Goal: Feedback & Contribution: Contribute content

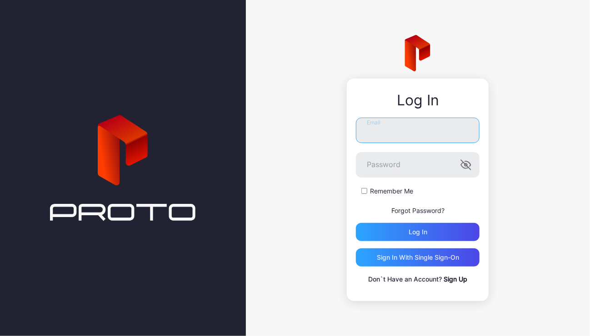
type input "**********"
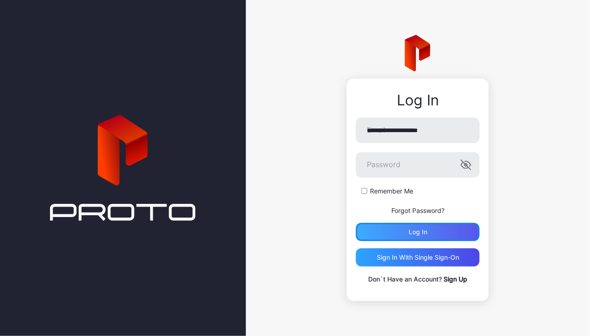
click at [460, 228] on div "Log in" at bounding box center [418, 232] width 124 height 18
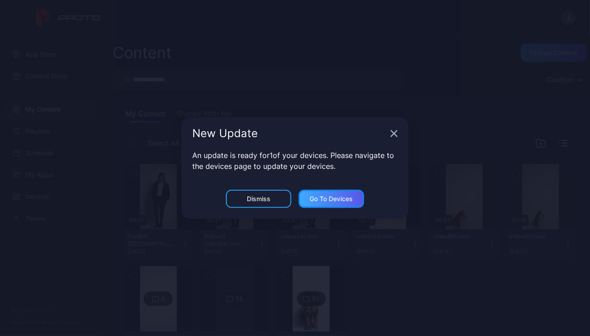
click at [338, 201] on div "Go to devices" at bounding box center [331, 198] width 43 height 7
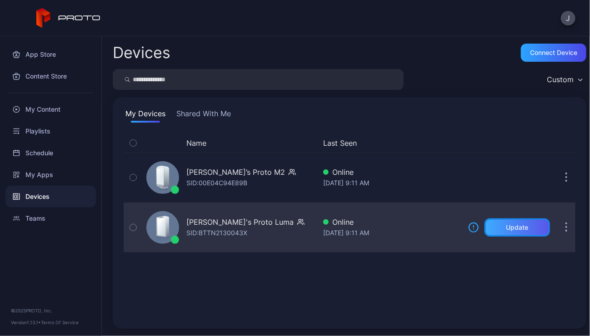
click at [513, 226] on div "Update" at bounding box center [517, 227] width 22 height 7
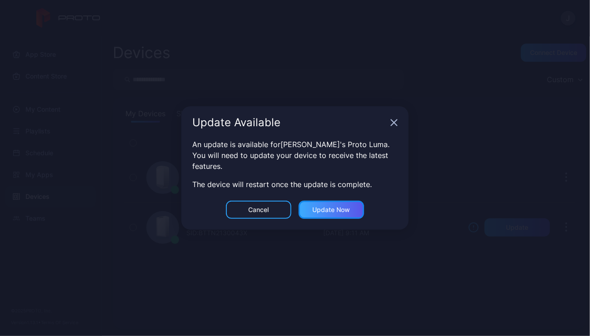
click at [326, 211] on div "Update now" at bounding box center [332, 209] width 38 height 7
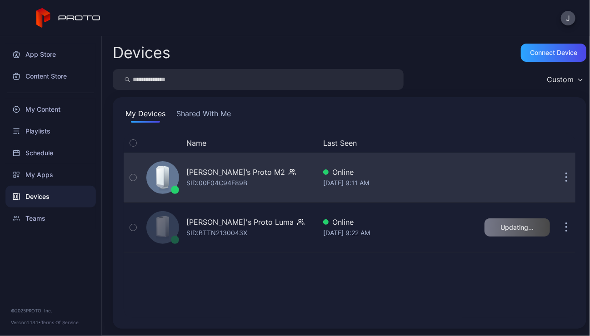
click at [566, 179] on icon "button" at bounding box center [567, 178] width 2 height 10
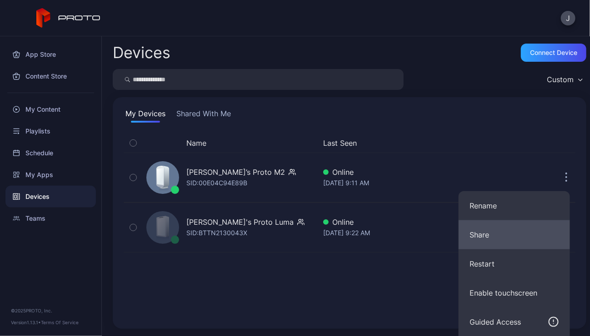
click at [484, 237] on button "Share" at bounding box center [514, 234] width 111 height 29
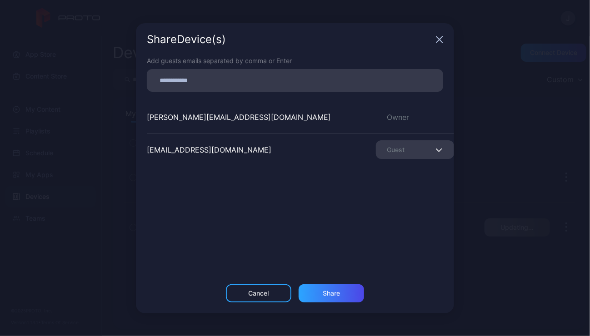
click at [436, 148] on icon "button" at bounding box center [439, 150] width 7 height 4
click at [406, 178] on button "Remove Guest" at bounding box center [404, 178] width 77 height 29
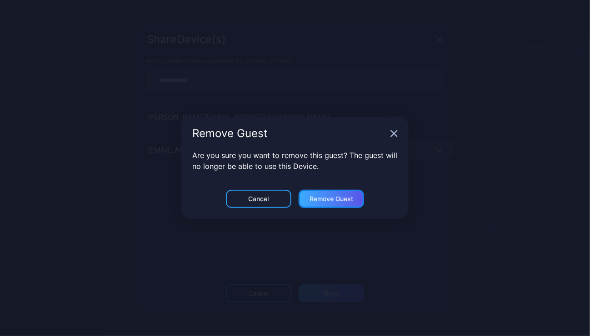
click at [341, 199] on div "Remove Guest" at bounding box center [332, 198] width 44 height 7
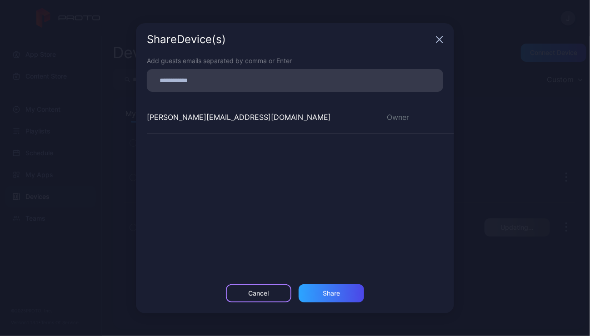
click at [269, 285] on div "Cancel" at bounding box center [258, 294] width 65 height 18
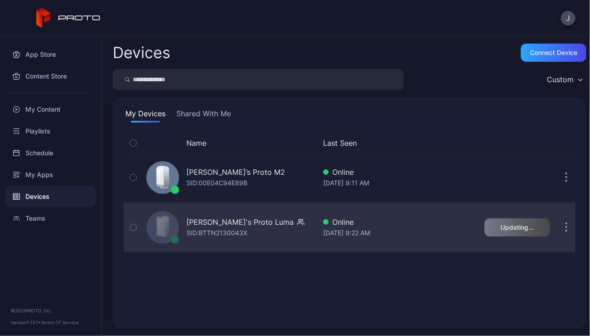
click at [566, 230] on icon "button" at bounding box center [567, 228] width 2 height 10
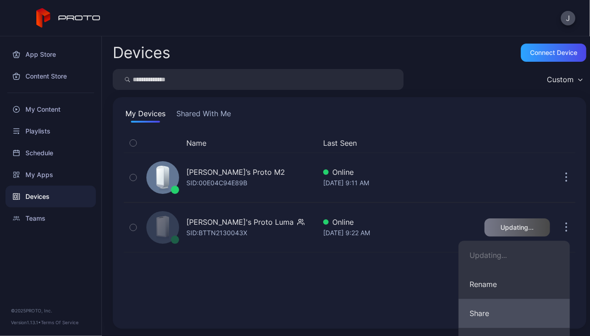
click at [481, 318] on button "Share" at bounding box center [514, 313] width 111 height 29
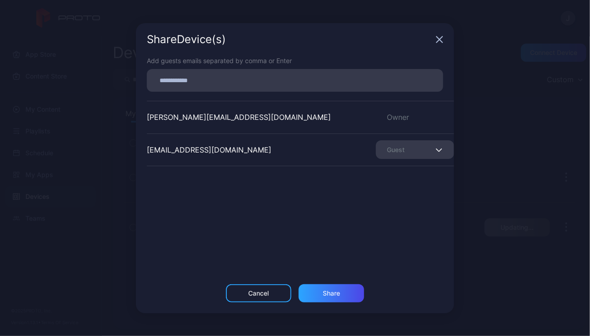
click at [436, 149] on icon "button" at bounding box center [439, 150] width 7 height 4
click at [410, 177] on button "Remove Guest" at bounding box center [404, 178] width 77 height 29
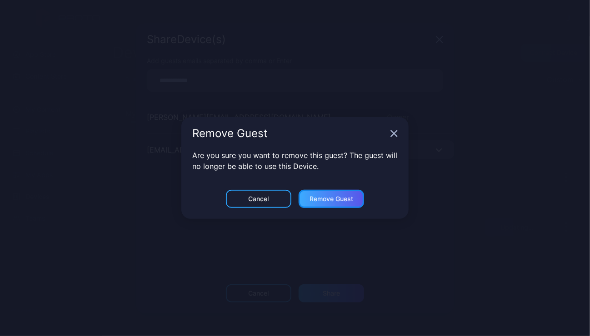
click at [338, 195] on div "Remove Guest" at bounding box center [332, 198] width 44 height 7
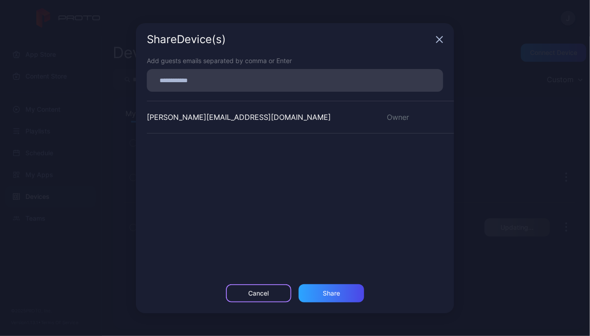
click at [251, 296] on div "Cancel" at bounding box center [259, 293] width 20 height 7
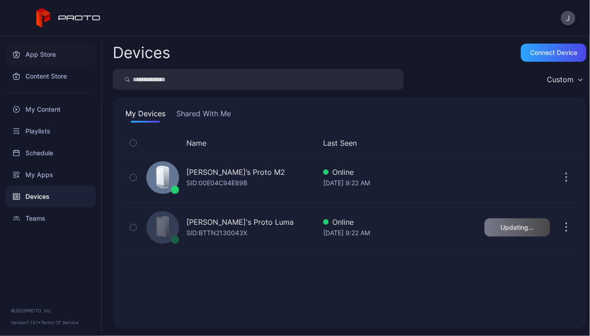
click at [46, 49] on div "App Store" at bounding box center [50, 55] width 90 height 22
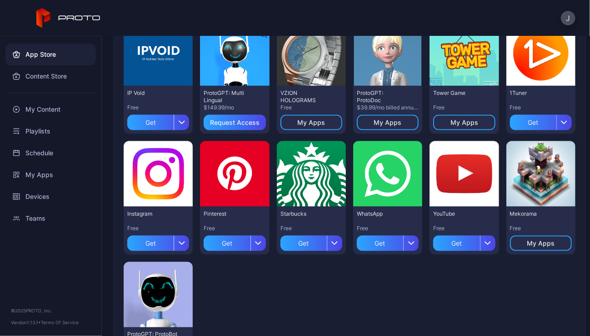
scroll to position [474, 0]
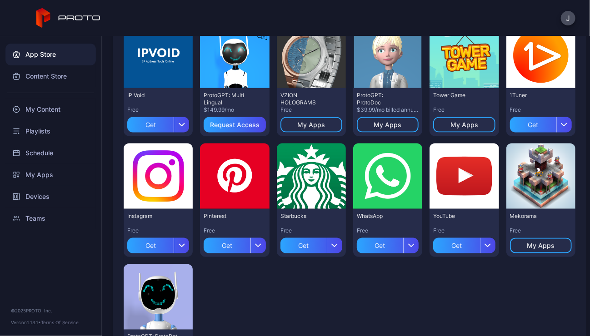
drag, startPoint x: 548, startPoint y: 257, endPoint x: 548, endPoint y: 275, distance: 17.7
click at [548, 275] on div "Preview CodeBaby Free My Apps Preview [PERSON_NAME] N Persona - (Public) Free M…" at bounding box center [350, 19] width 452 height 733
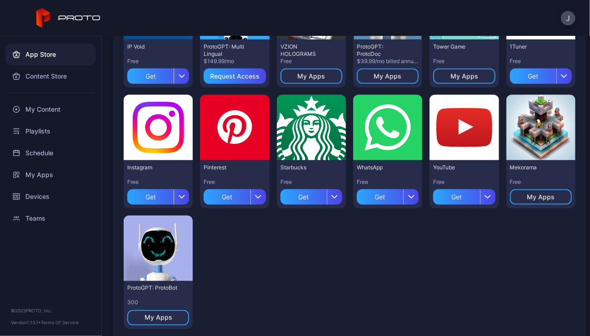
scroll to position [521, 0]
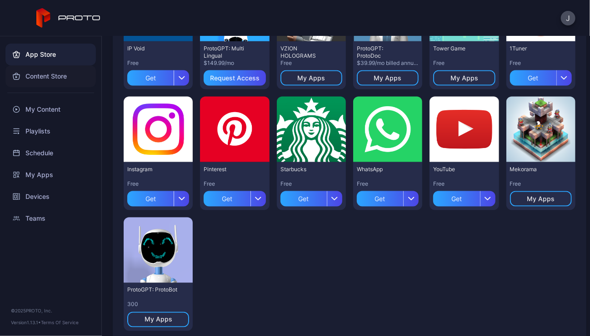
click at [38, 74] on div "Content Store" at bounding box center [50, 76] width 90 height 22
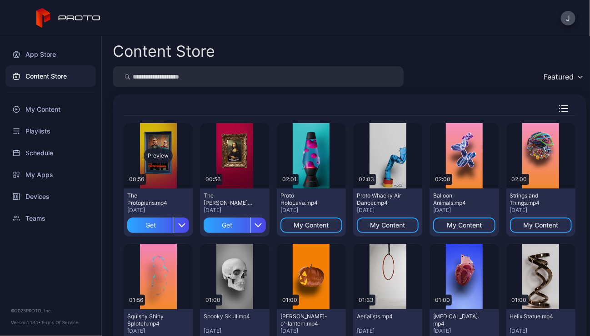
click at [158, 154] on div "Preview" at bounding box center [158, 156] width 29 height 15
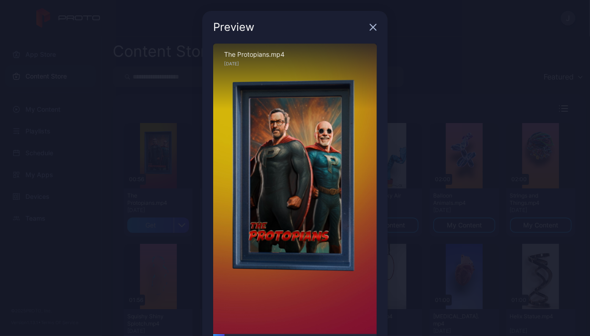
click at [371, 27] on icon "button" at bounding box center [374, 28] width 6 height 6
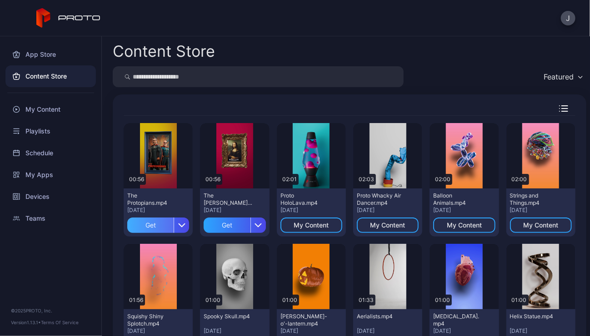
click at [161, 224] on div "Get" at bounding box center [150, 225] width 46 height 15
click at [230, 159] on div "Preview" at bounding box center [234, 156] width 29 height 15
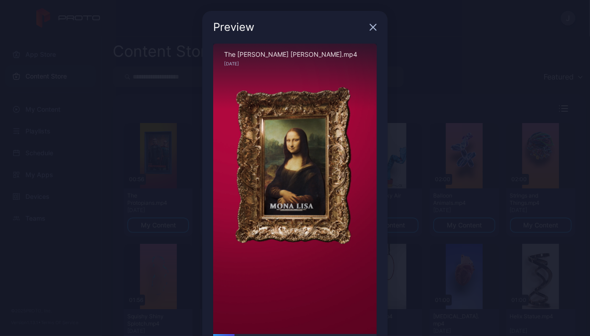
click at [371, 29] on icon "button" at bounding box center [374, 28] width 6 height 6
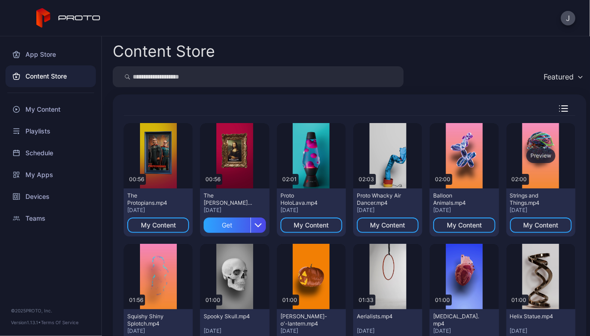
click at [534, 155] on div "Preview" at bounding box center [540, 156] width 29 height 15
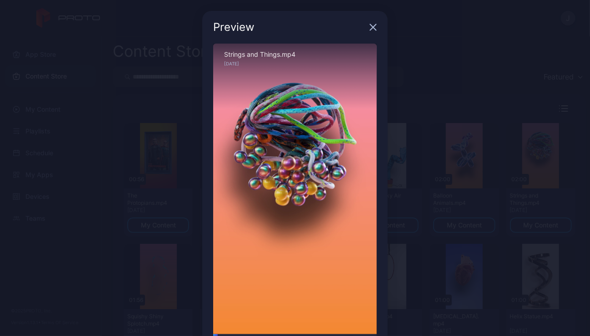
click at [370, 27] on icon "button" at bounding box center [373, 27] width 7 height 7
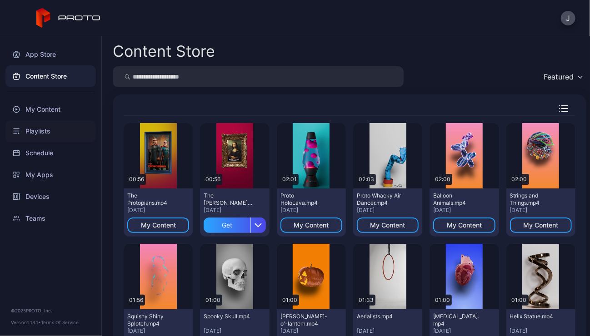
click at [42, 132] on div "Playlists" at bounding box center [50, 131] width 90 height 22
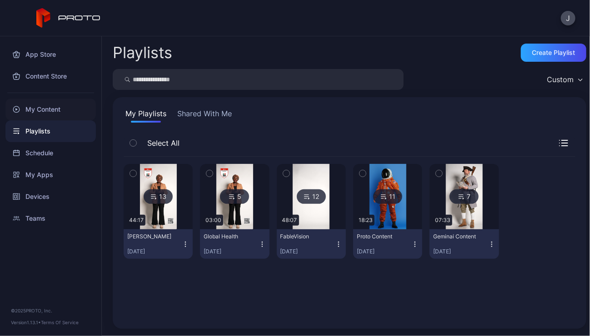
click at [47, 110] on div "My Content" at bounding box center [50, 110] width 90 height 22
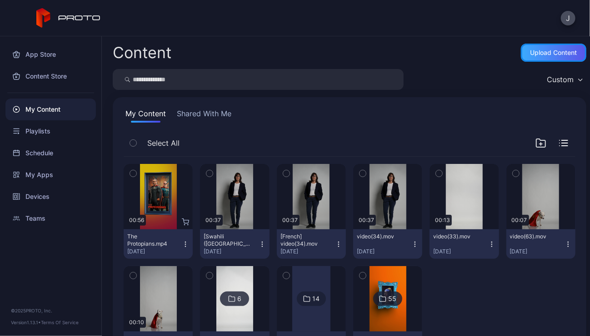
click at [537, 54] on div "Upload Content" at bounding box center [554, 52] width 47 height 7
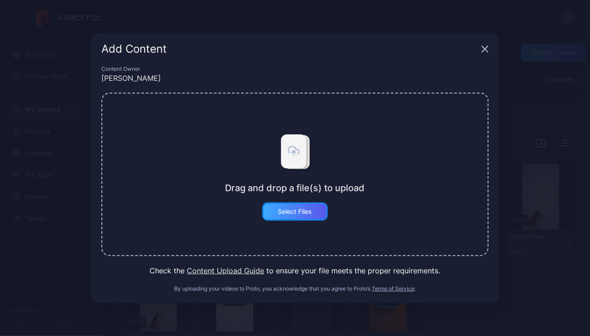
click at [305, 214] on div "Select Files" at bounding box center [295, 211] width 34 height 7
click at [275, 206] on button "Select Files" at bounding box center [294, 212] width 65 height 18
click at [295, 212] on div "Select Files" at bounding box center [295, 211] width 34 height 7
click at [308, 211] on div "Select Files" at bounding box center [295, 211] width 34 height 7
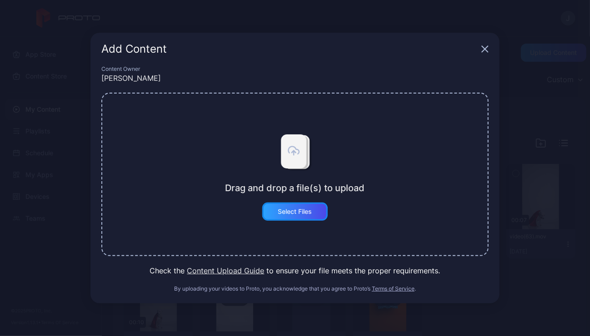
click at [308, 211] on div "Select Files" at bounding box center [295, 211] width 34 height 7
click at [484, 50] on icon "button" at bounding box center [485, 49] width 6 height 6
click at [482, 60] on div "Content Upload Content" at bounding box center [350, 53] width 474 height 18
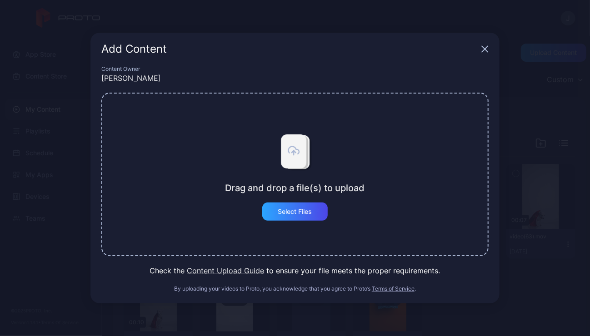
click at [482, 60] on div "Content Upload Content" at bounding box center [350, 53] width 474 height 18
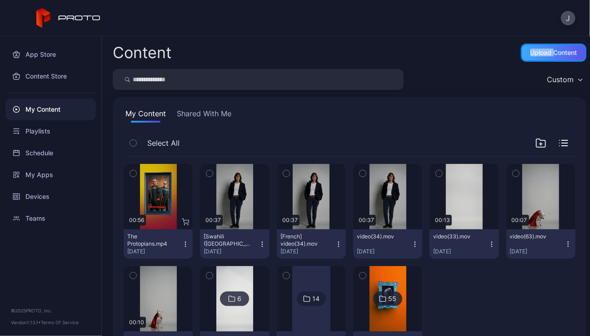
click at [548, 49] on div "Upload Content" at bounding box center [554, 52] width 47 height 7
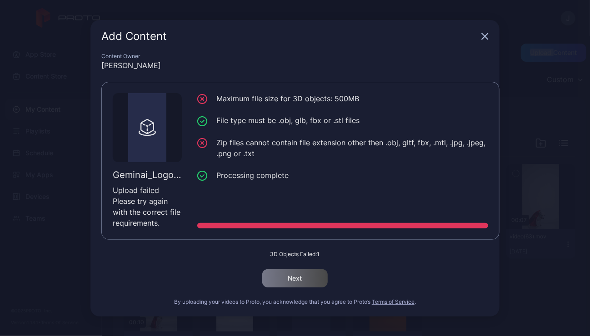
click at [485, 33] on icon "button" at bounding box center [484, 36] width 7 height 7
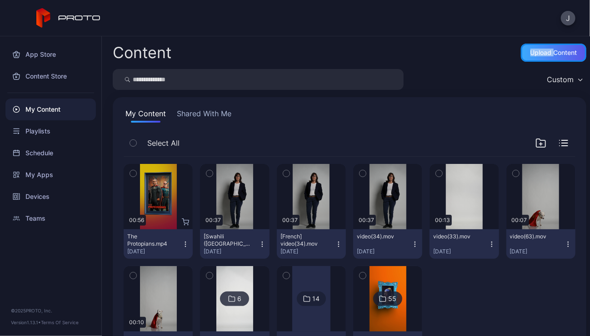
click at [536, 50] on div "Upload Content" at bounding box center [554, 52] width 47 height 7
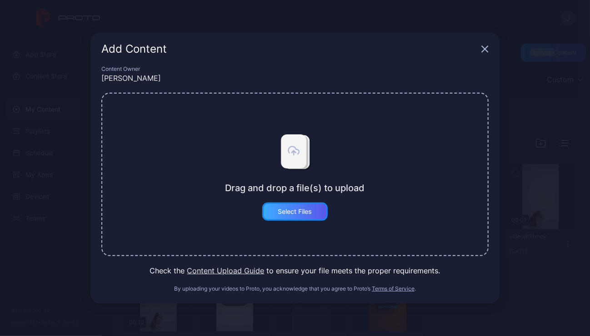
click at [307, 213] on div "Select Files" at bounding box center [295, 211] width 34 height 7
click at [383, 300] on div "Content Owner [PERSON_NAME] Drag and drop a file(s) to upload Select Files Chec…" at bounding box center [294, 184] width 409 height 238
click at [282, 215] on div "Select Files" at bounding box center [295, 211] width 34 height 7
click at [233, 271] on button "Content Upload Guide" at bounding box center [225, 271] width 77 height 11
